Goal: Find specific page/section: Find specific page/section

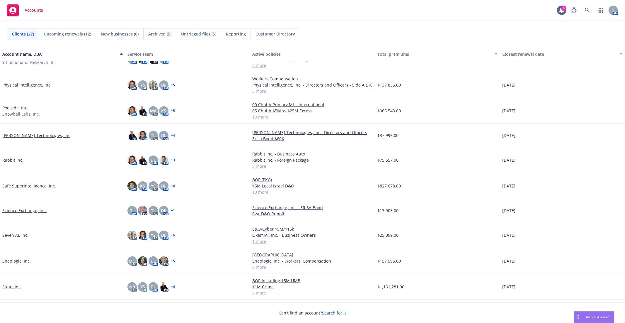
scroll to position [326, 0]
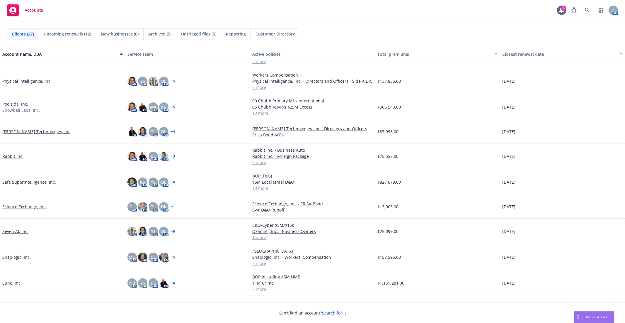
click at [19, 256] on link "Snaplogic, Inc." at bounding box center [16, 257] width 28 height 6
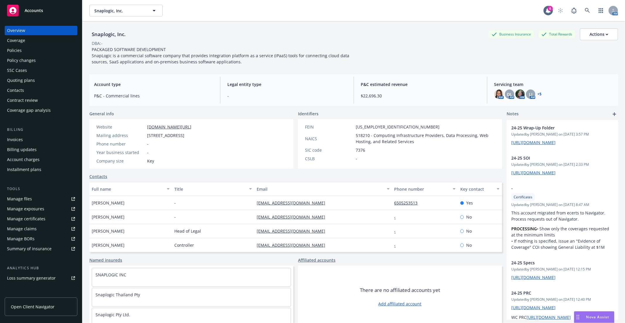
click at [18, 47] on div "Policies" at bounding box center [14, 50] width 15 height 9
